Goal: Task Accomplishment & Management: Use online tool/utility

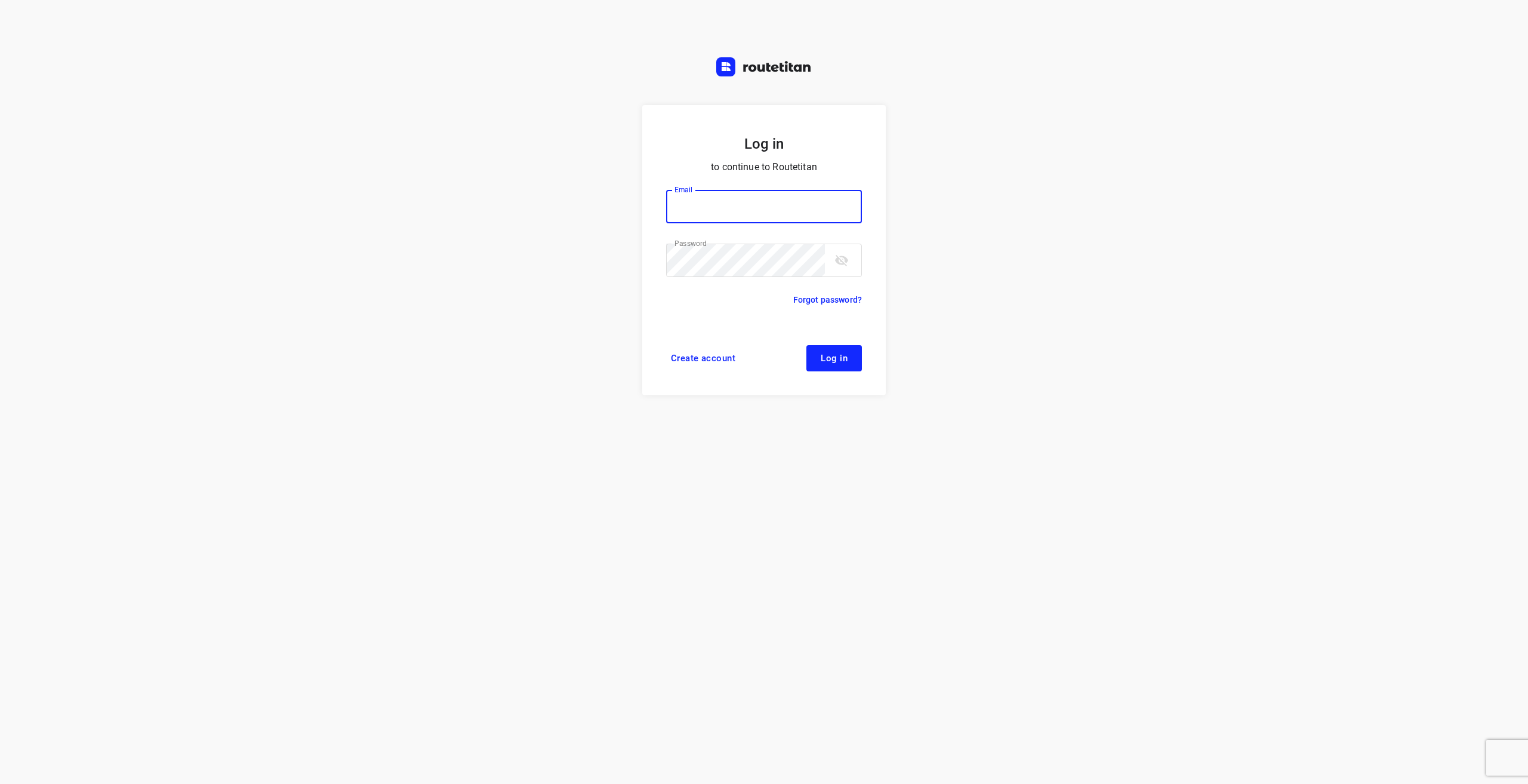
type input "info@tasboomkwekerij.nl"
click at [823, 367] on button "Log in" at bounding box center [834, 358] width 55 height 26
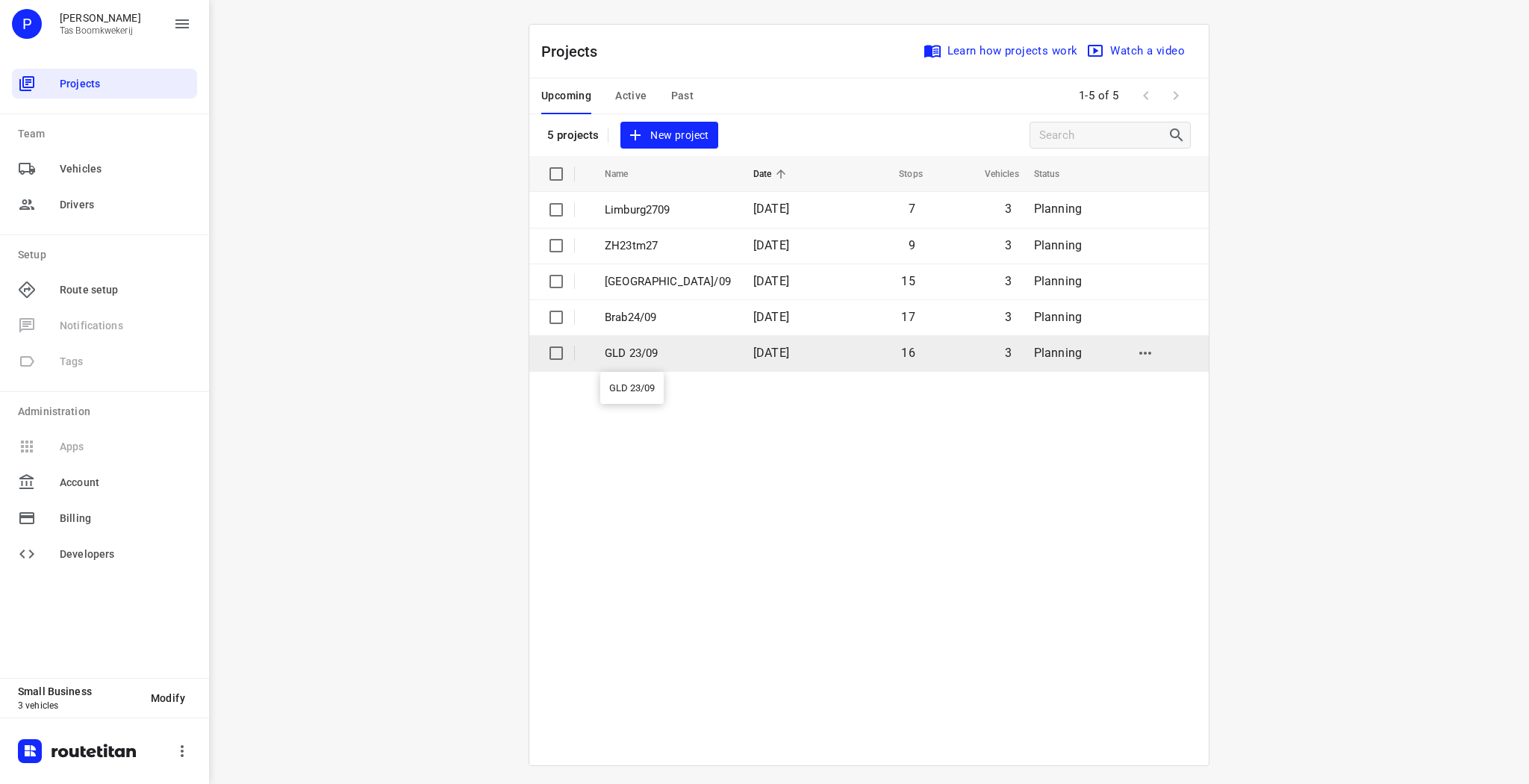
click at [652, 353] on p "GLD 23/09" at bounding box center [668, 353] width 126 height 17
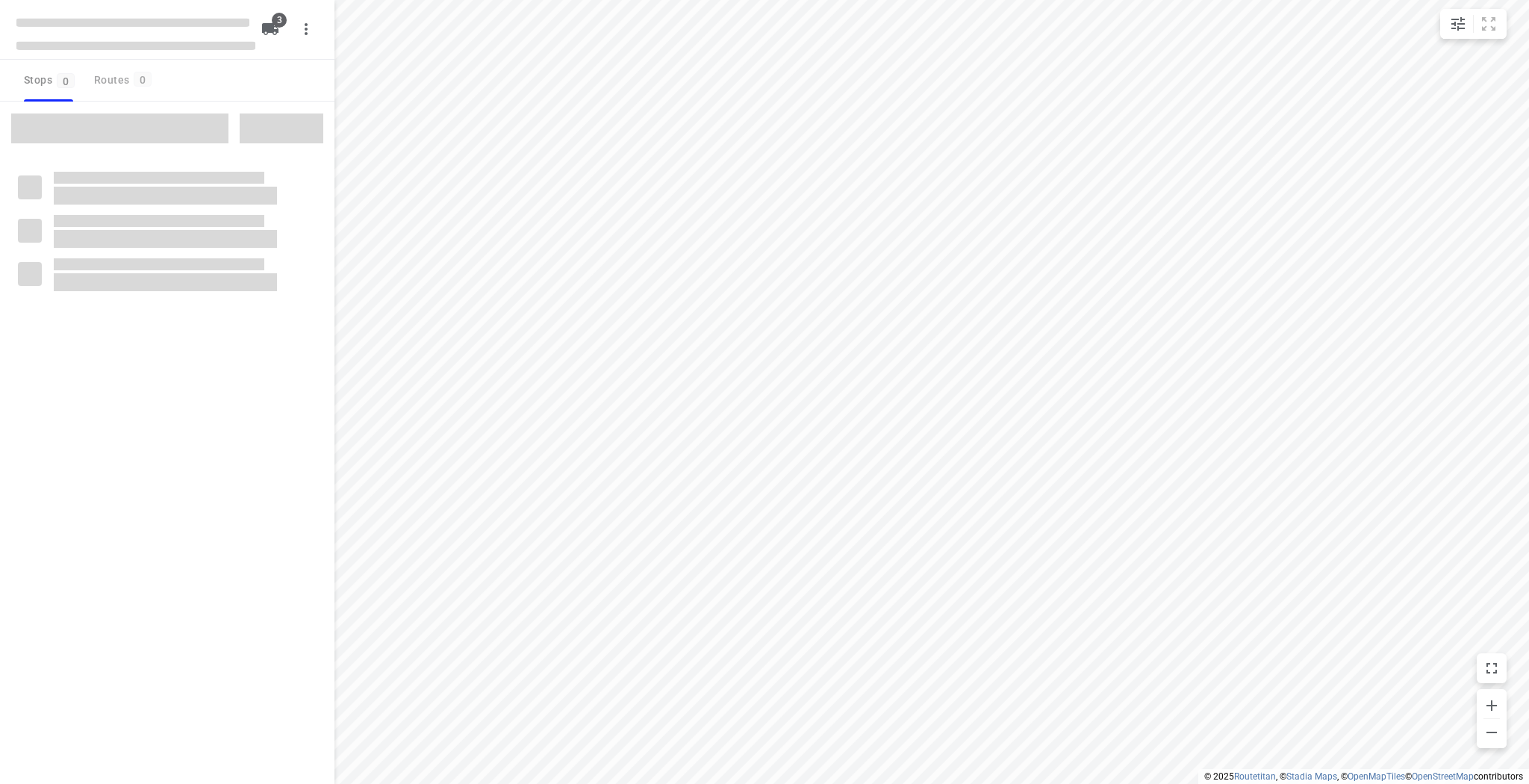
type input "distance"
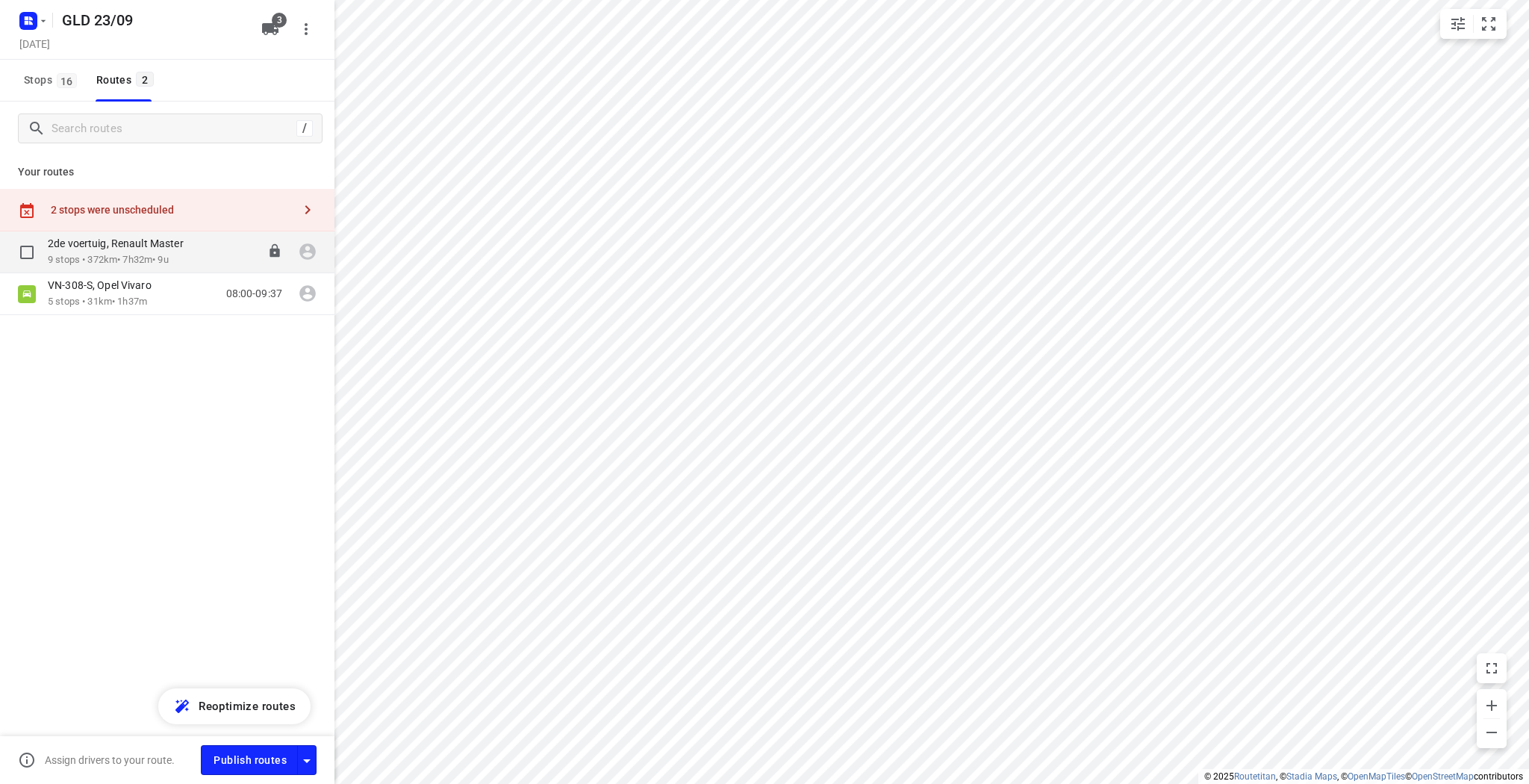
click at [159, 245] on p "2de voertuig, Renault Master" at bounding box center [120, 244] width 145 height 13
